Goal: Task Accomplishment & Management: Use online tool/utility

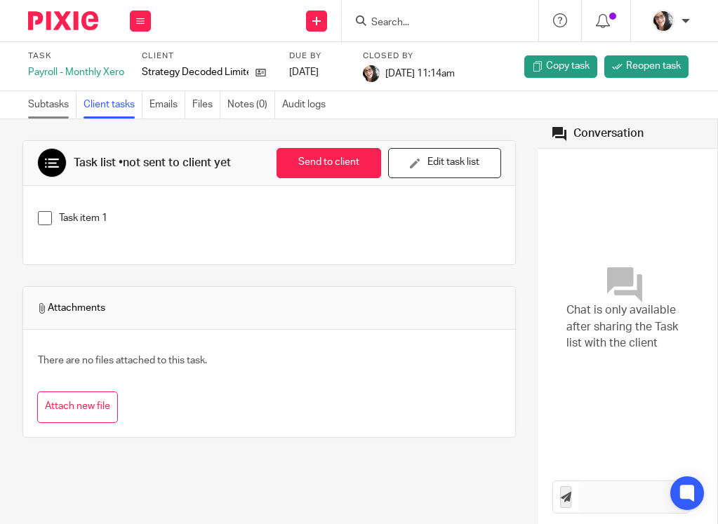
click at [58, 103] on link "Subtasks" at bounding box center [52, 104] width 48 height 27
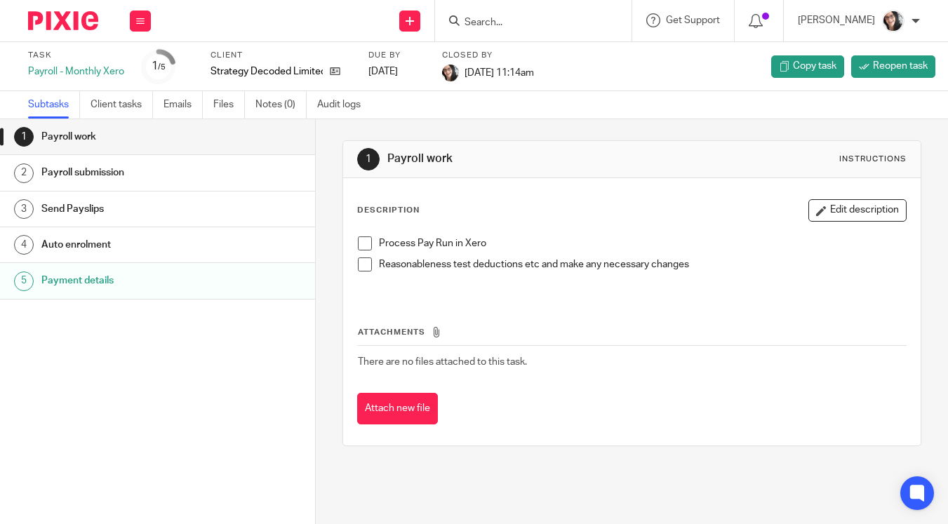
click at [47, 52] on label "Task" at bounding box center [76, 55] width 96 height 11
click at [55, 67] on div "Payroll - Monthly Xero" at bounding box center [76, 72] width 96 height 14
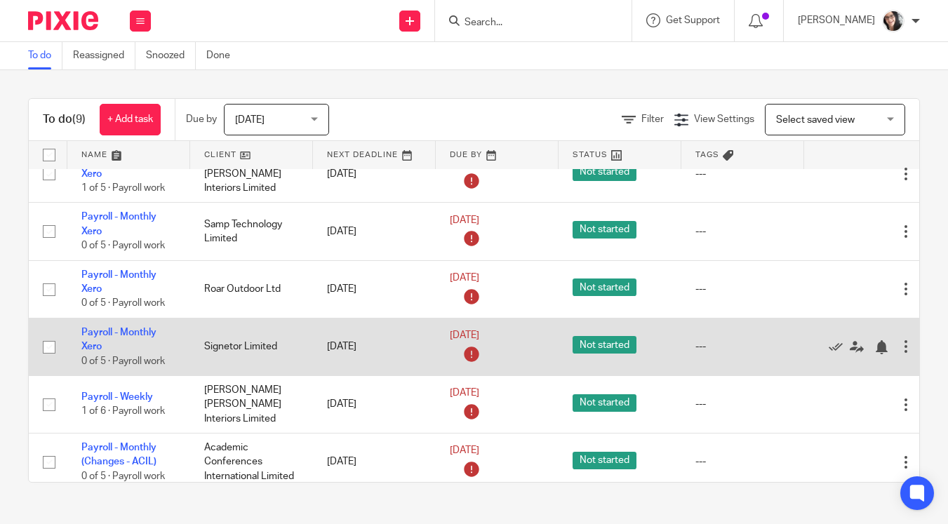
scroll to position [239, 0]
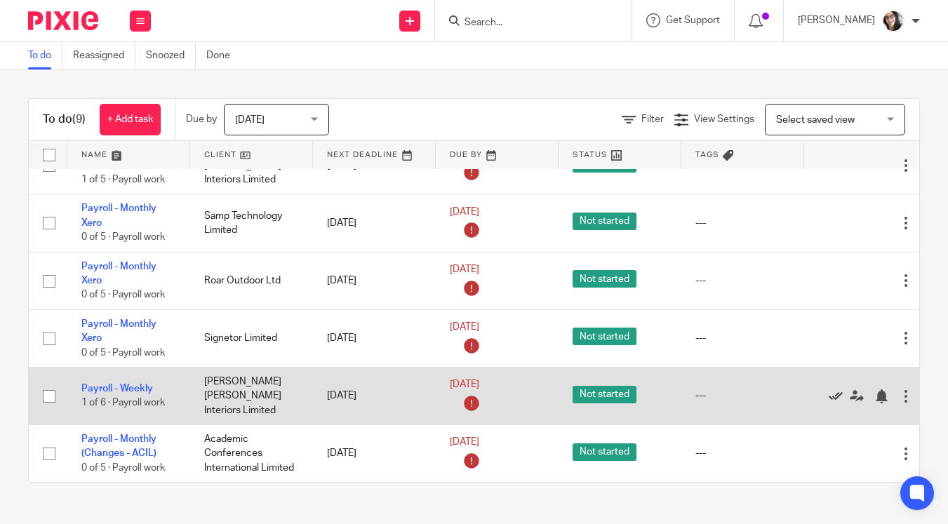
click at [835, 390] on icon at bounding box center [836, 397] width 14 height 14
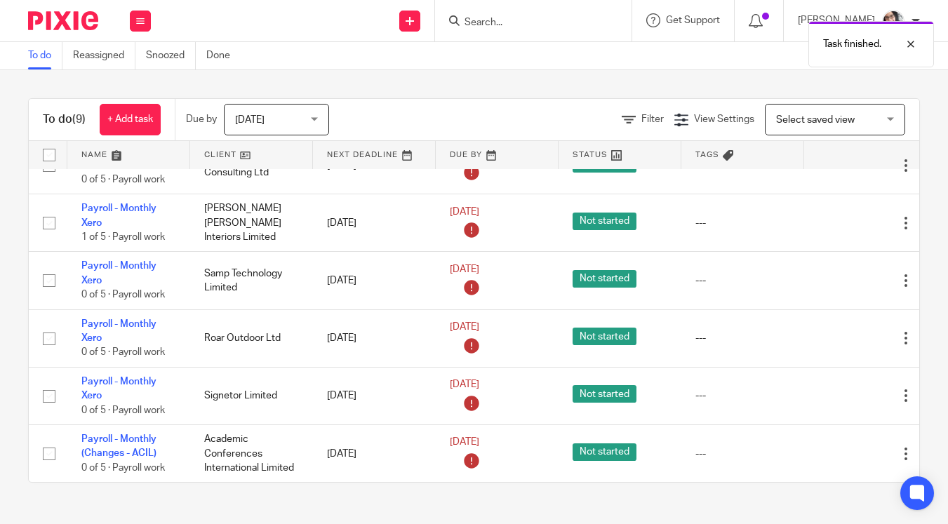
scroll to position [187, 0]
